Goal: Book appointment/travel/reservation

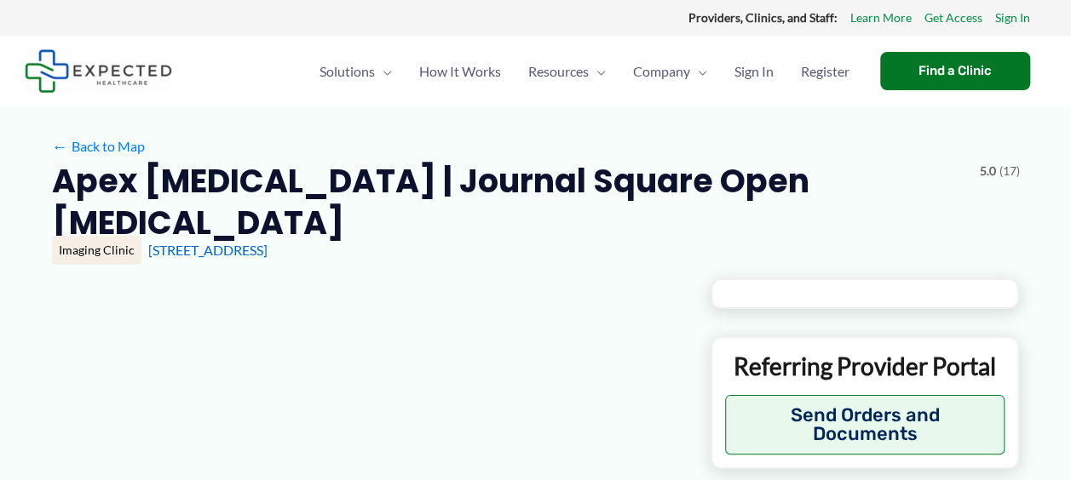
type input "**********"
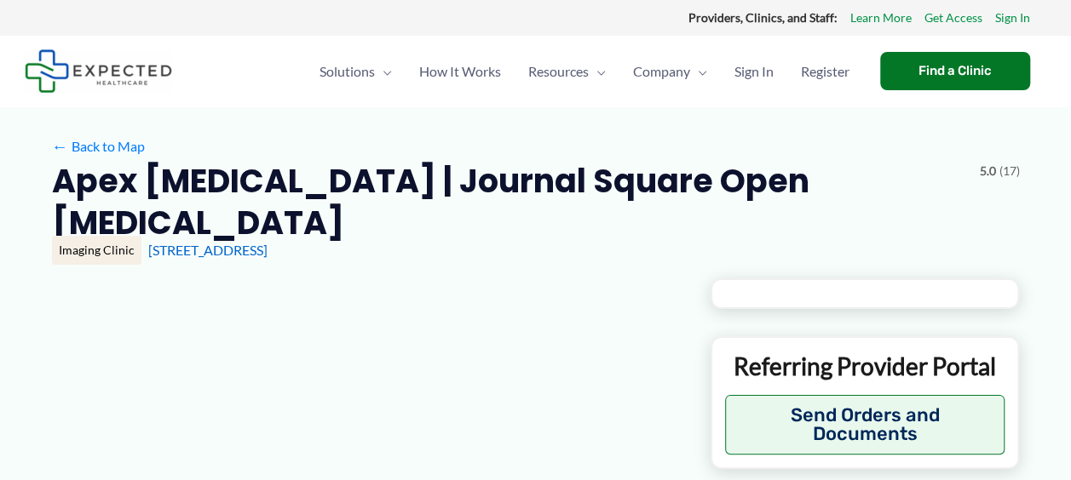
type input "**********"
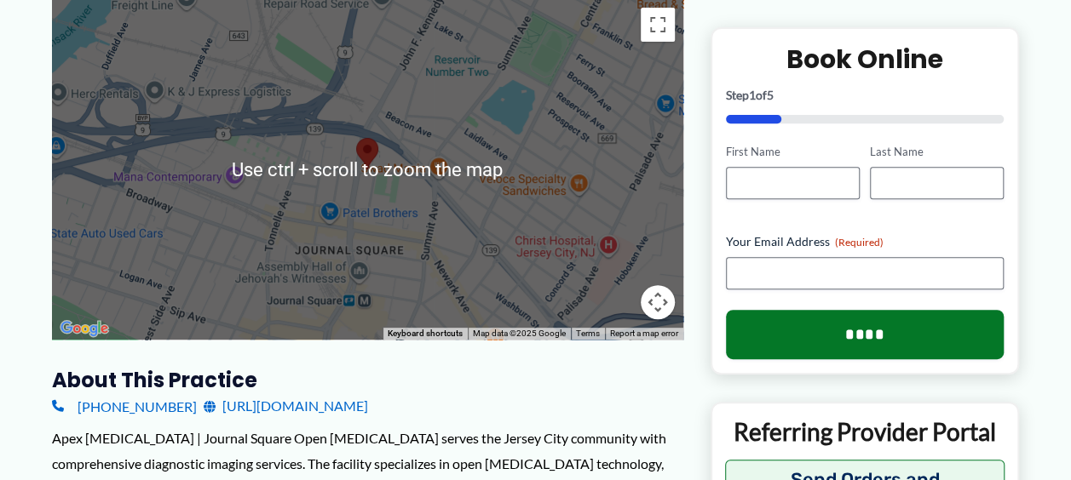
scroll to position [279, 0]
